Goal: Navigation & Orientation: Find specific page/section

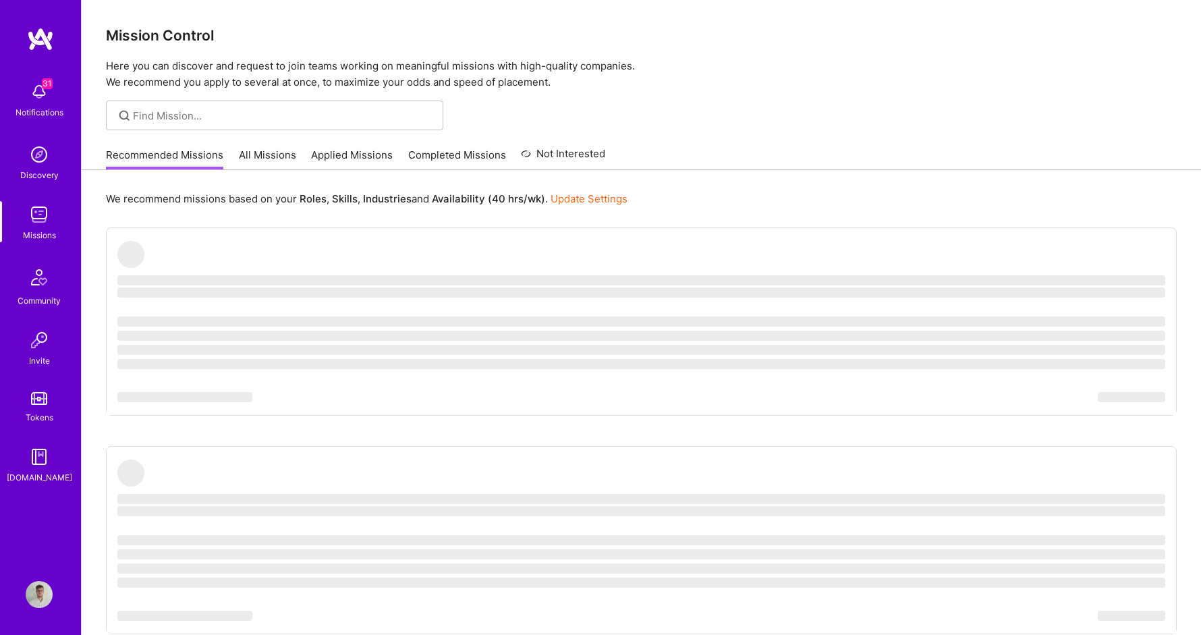
click at [40, 466] on img at bounding box center [39, 456] width 27 height 27
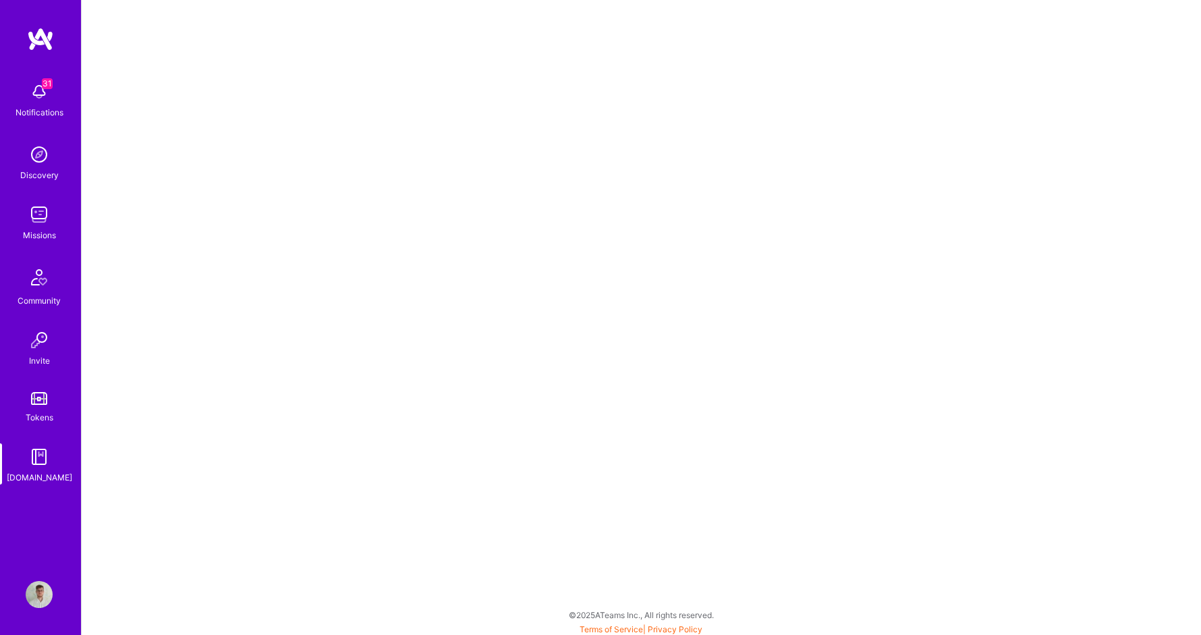
click at [43, 278] on img at bounding box center [39, 277] width 32 height 32
click at [41, 462] on img at bounding box center [39, 456] width 27 height 27
